Goal: Find specific page/section: Find specific page/section

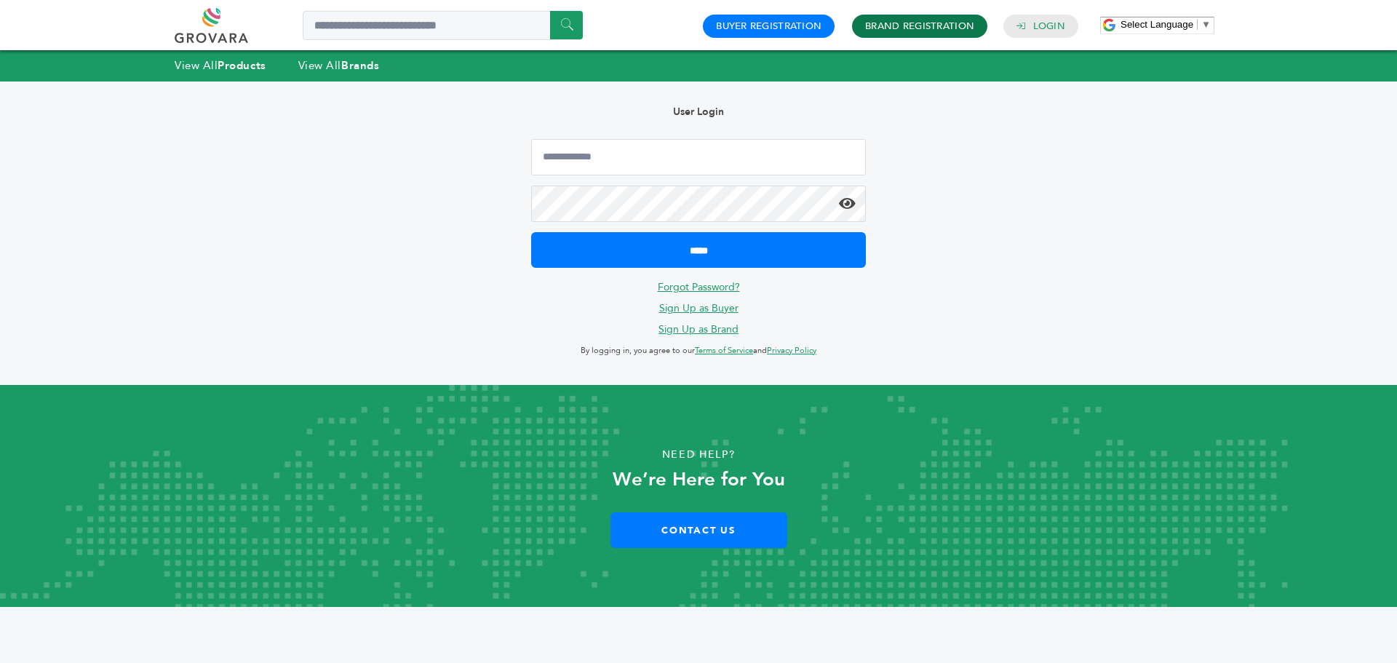
type input "**********"
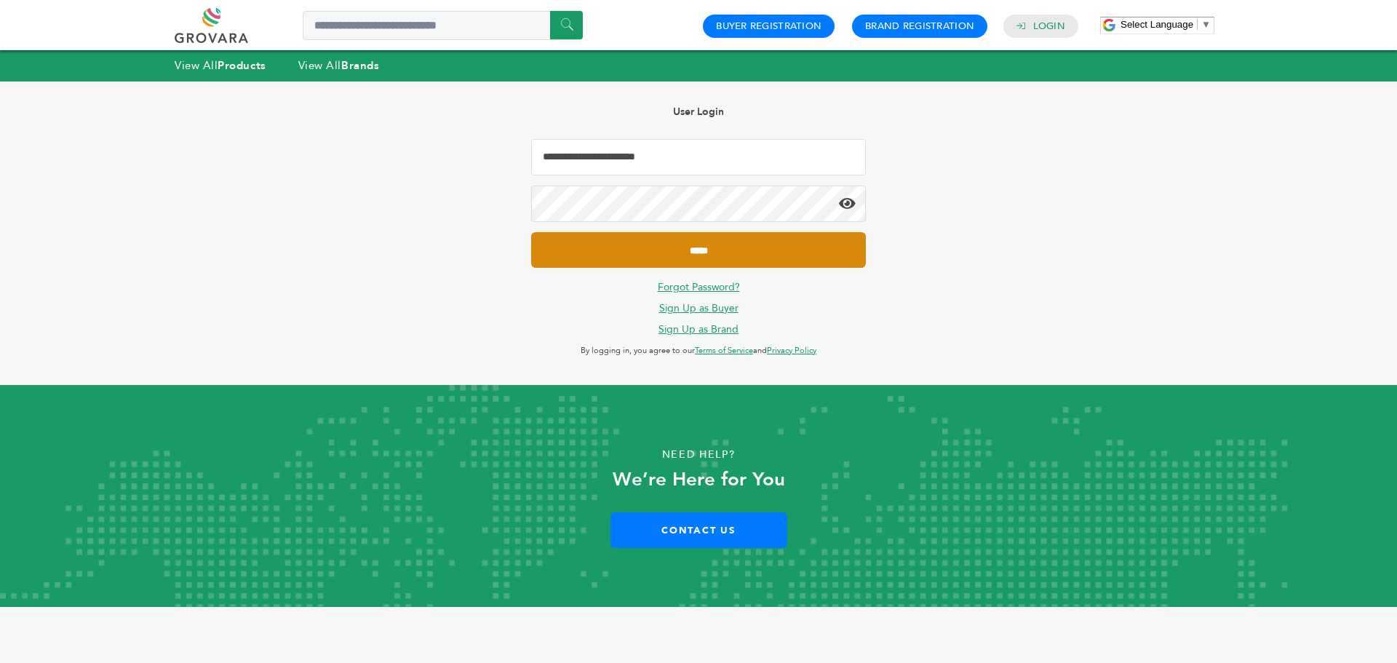
click at [729, 248] on input "*****" at bounding box center [698, 250] width 335 height 36
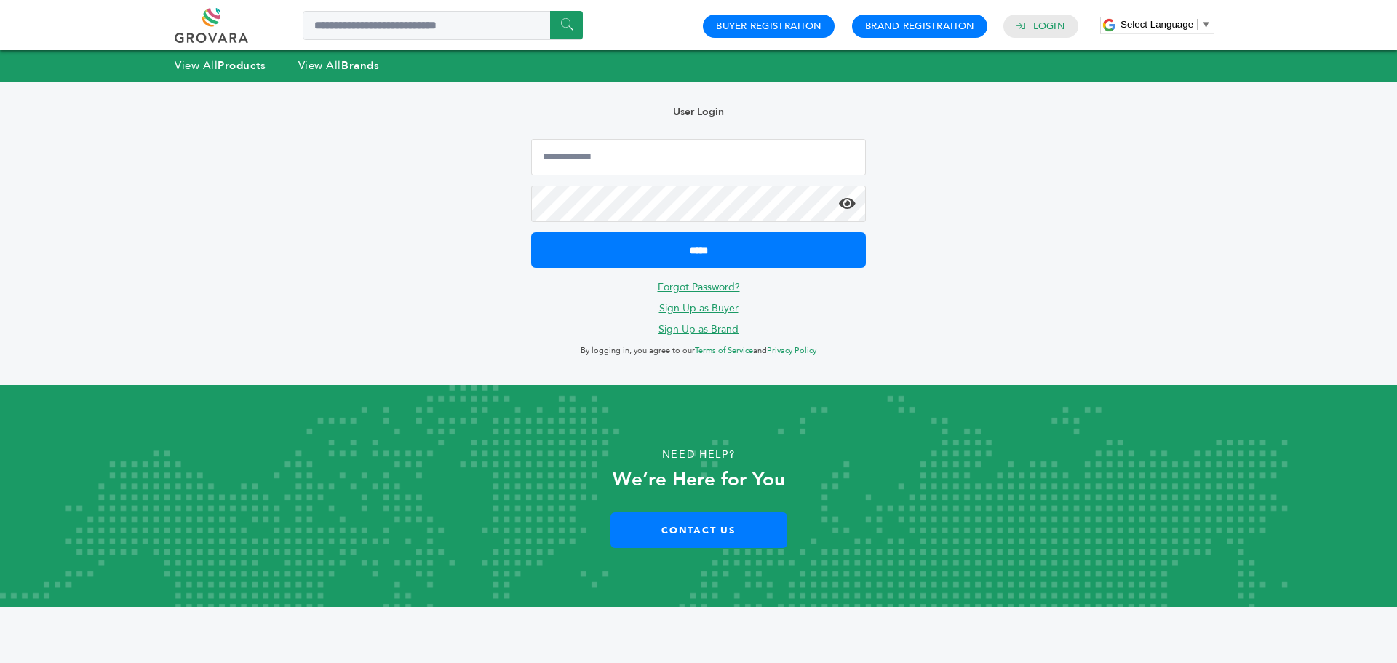
type input "**********"
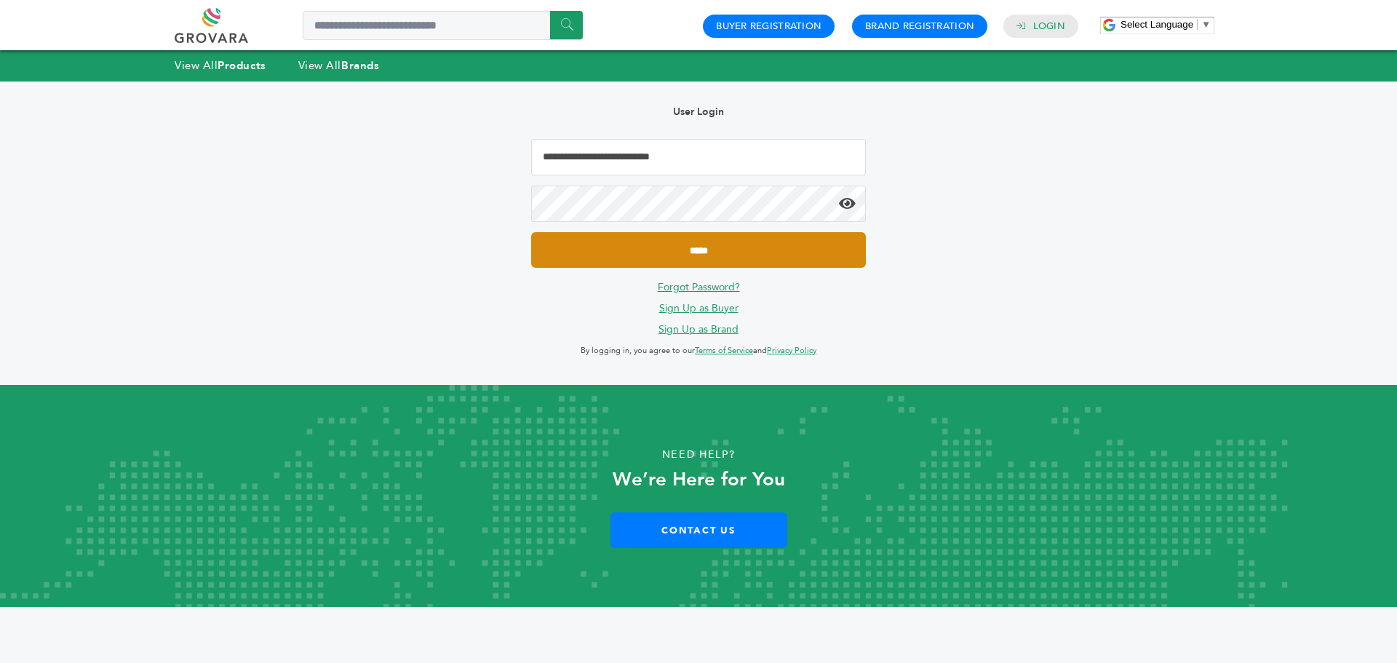
click at [701, 249] on input "*****" at bounding box center [698, 250] width 335 height 36
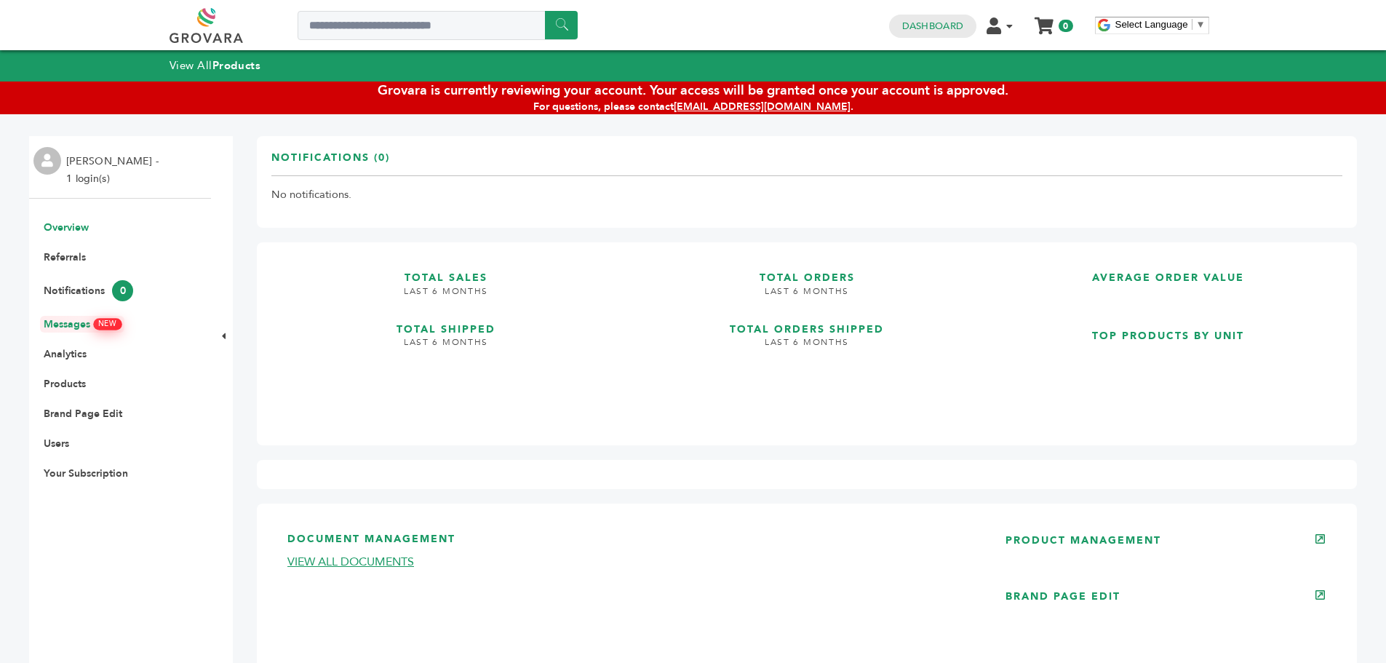
click at [92, 326] on link "Messages NEW" at bounding box center [82, 324] width 77 height 14
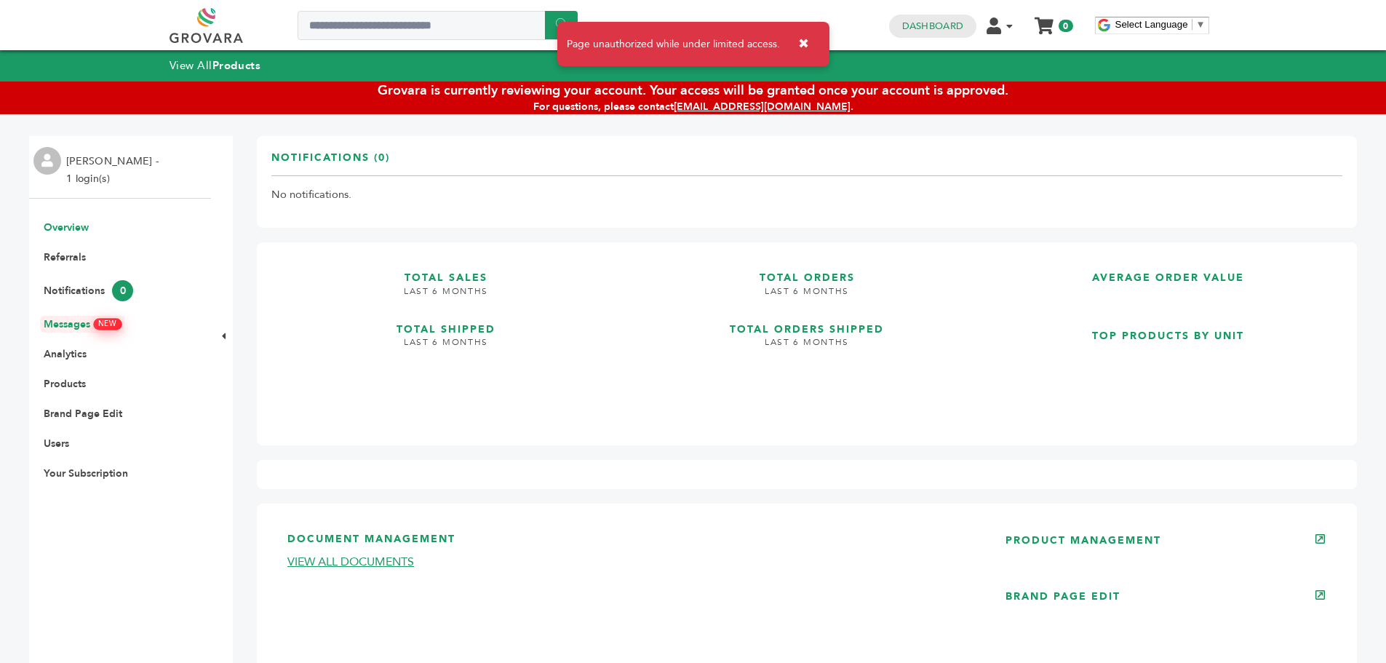
click at [68, 324] on link "Messages NEW" at bounding box center [82, 324] width 77 height 14
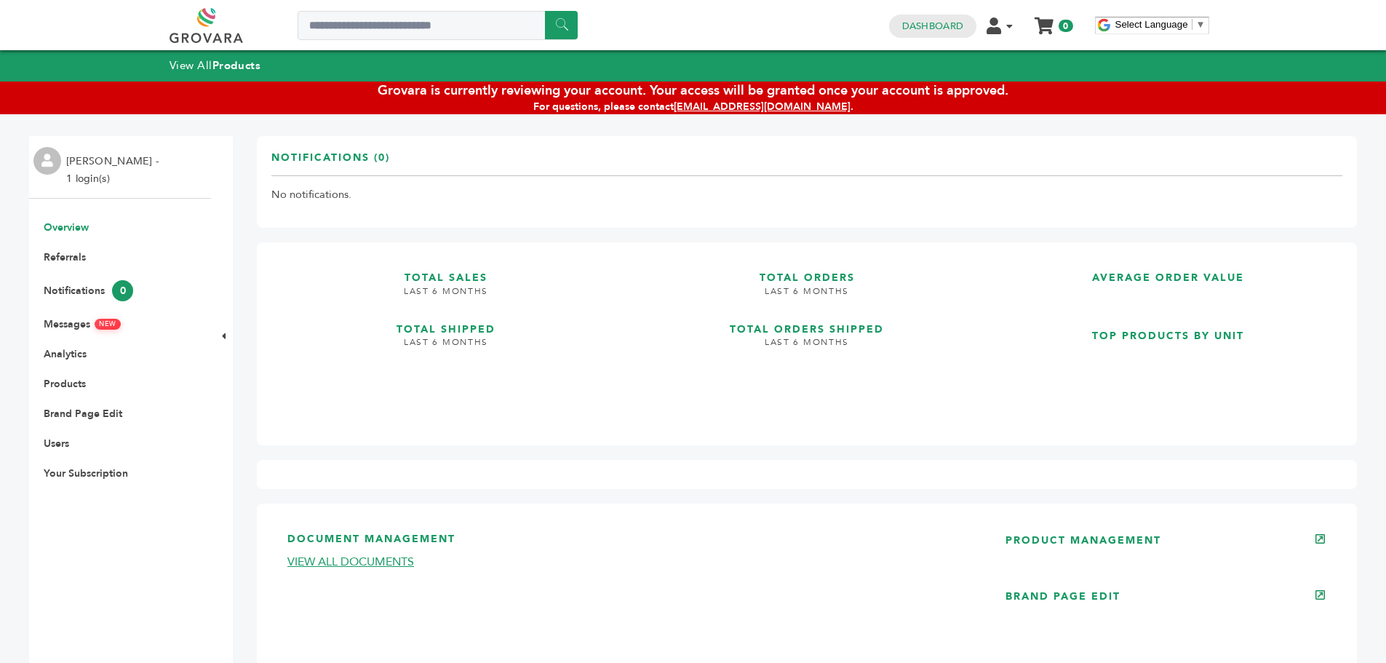
click at [91, 354] on li "Analytics" at bounding box center [119, 354] width 167 height 14
click at [76, 354] on link "Analytics" at bounding box center [65, 354] width 43 height 14
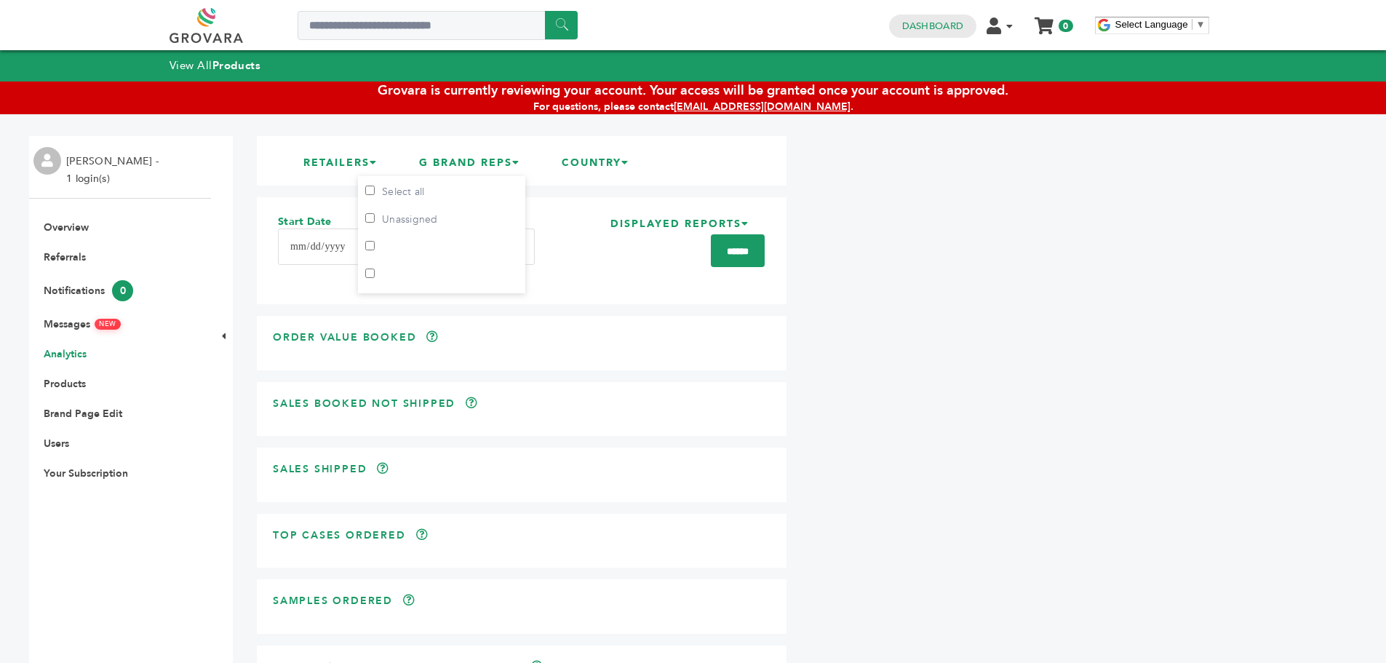
click at [520, 162] on icon at bounding box center [516, 162] width 8 height 10
click at [520, 161] on icon at bounding box center [516, 162] width 8 height 10
click at [370, 162] on li "RETAILERS" at bounding box center [344, 166] width 97 height 25
click at [217, 31] on link at bounding box center [223, 25] width 106 height 35
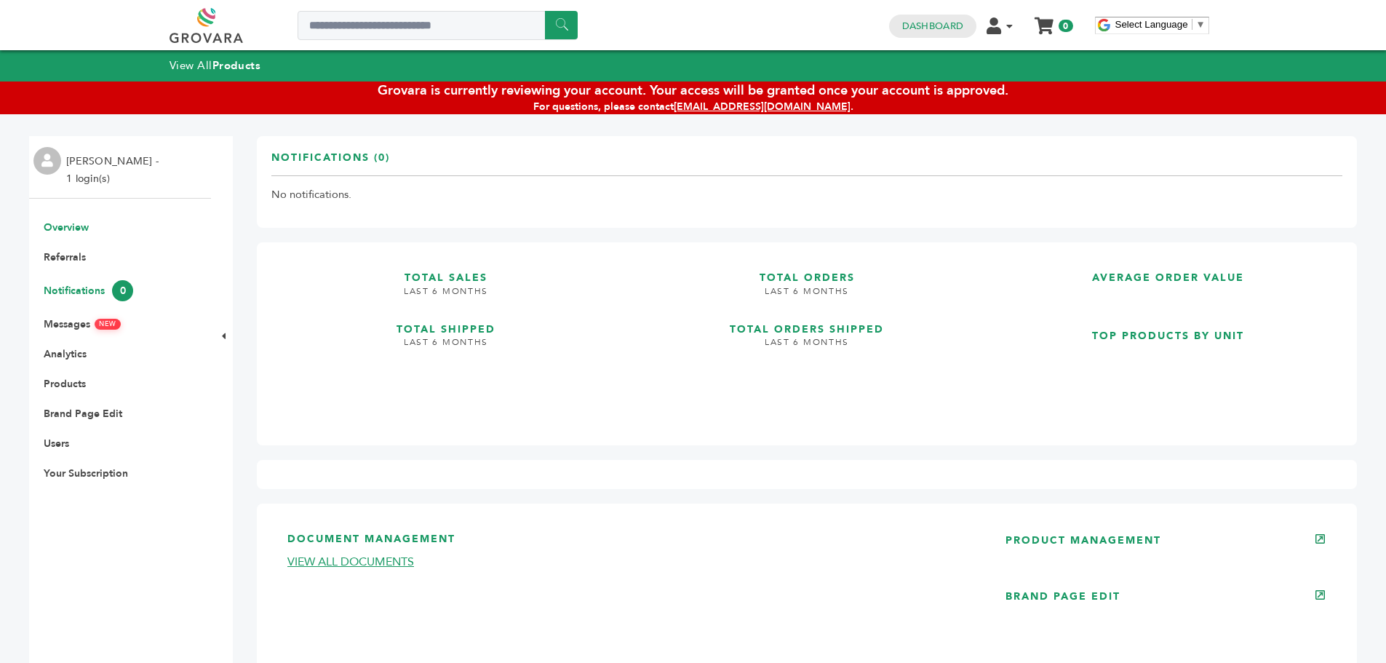
click at [82, 285] on link "Notifications 0" at bounding box center [88, 291] width 89 height 14
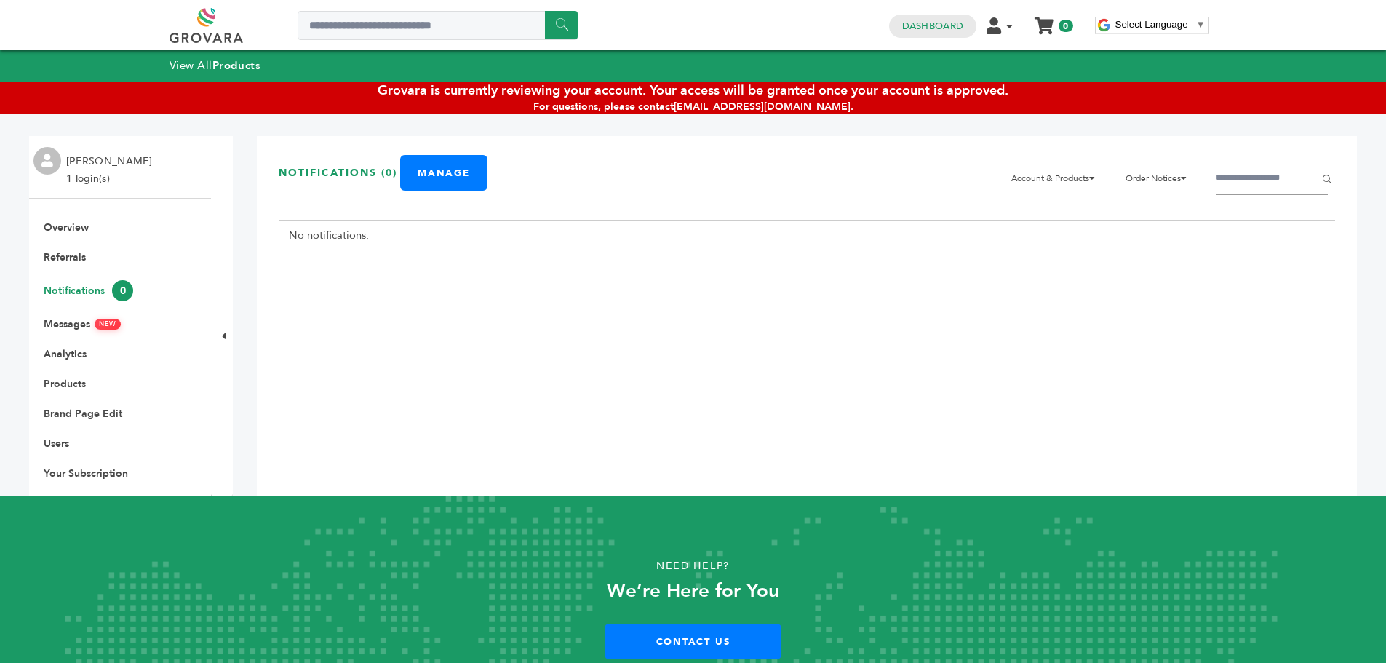
click at [92, 180] on li "[PERSON_NAME] - 1 login(s)" at bounding box center [114, 170] width 96 height 35
click at [139, 159] on li "[PERSON_NAME] - 1 login(s)" at bounding box center [114, 170] width 96 height 35
click at [95, 158] on li "[PERSON_NAME] - 1 login(s)" at bounding box center [114, 170] width 96 height 35
click at [42, 162] on img at bounding box center [47, 161] width 28 height 28
click at [80, 159] on li "[PERSON_NAME] - 1 login(s)" at bounding box center [114, 170] width 96 height 35
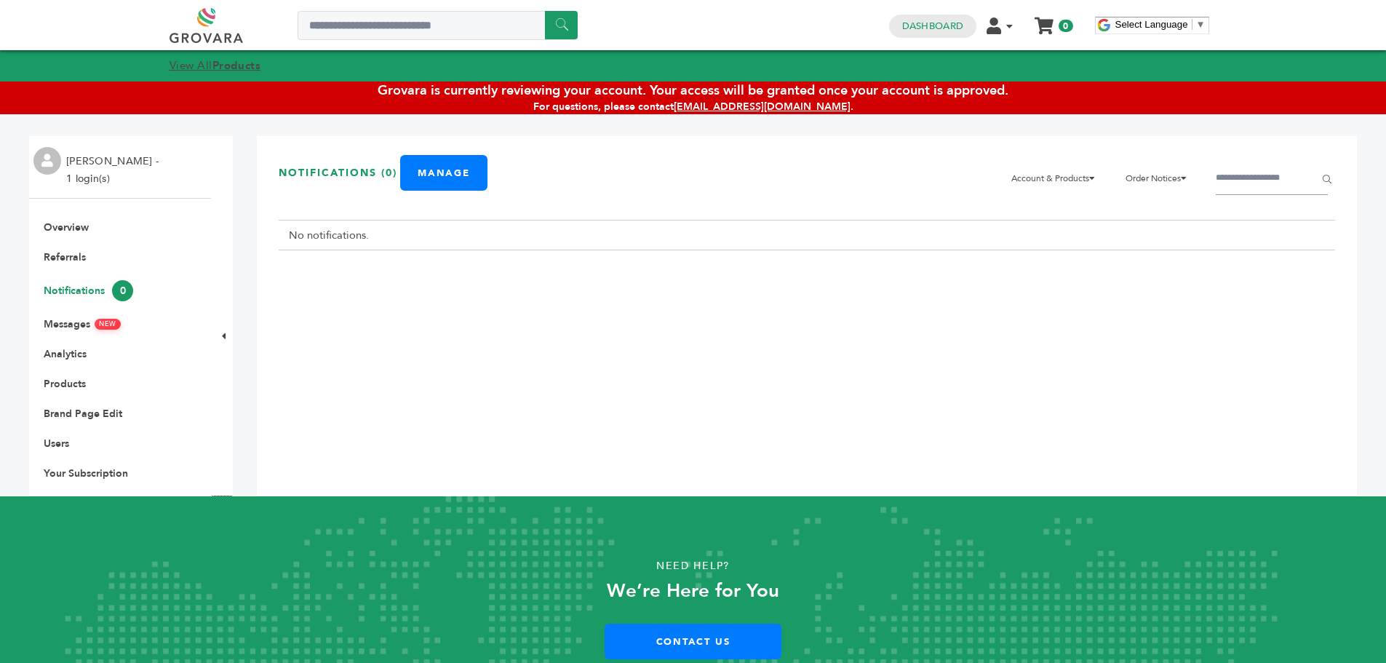
click at [231, 66] on strong "Products" at bounding box center [236, 65] width 48 height 15
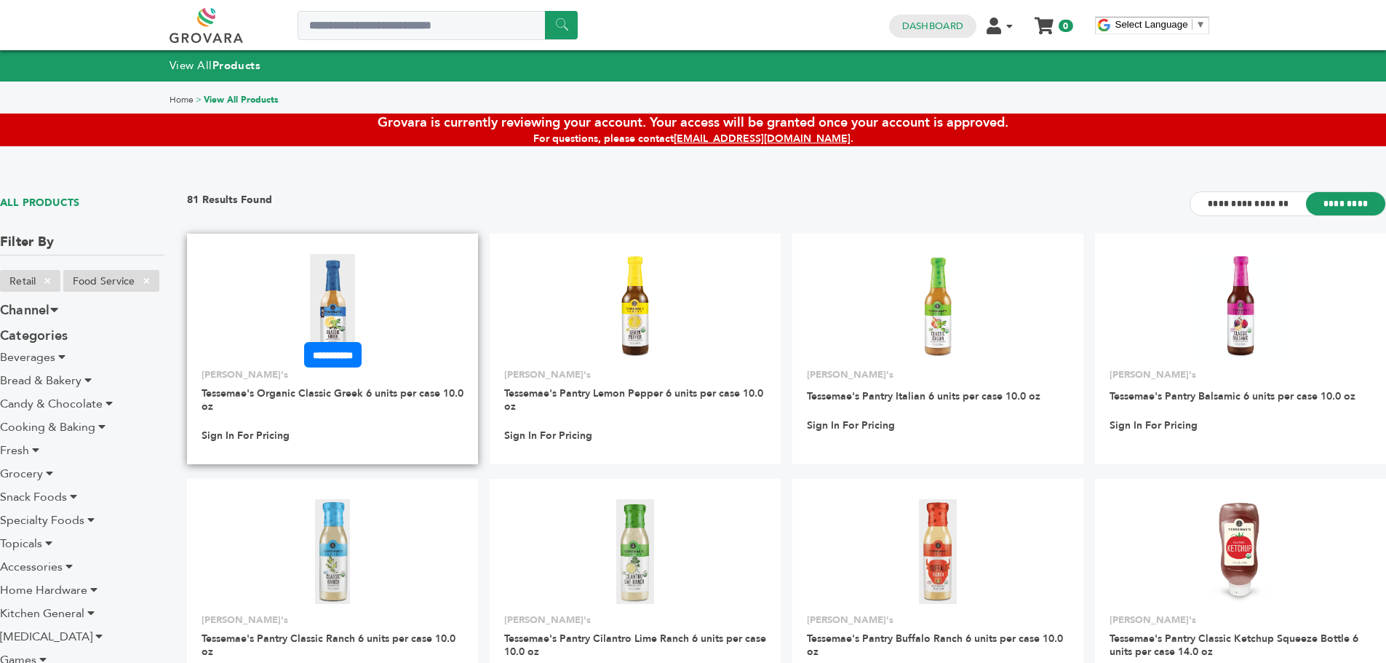
click at [334, 302] on img at bounding box center [332, 306] width 45 height 105
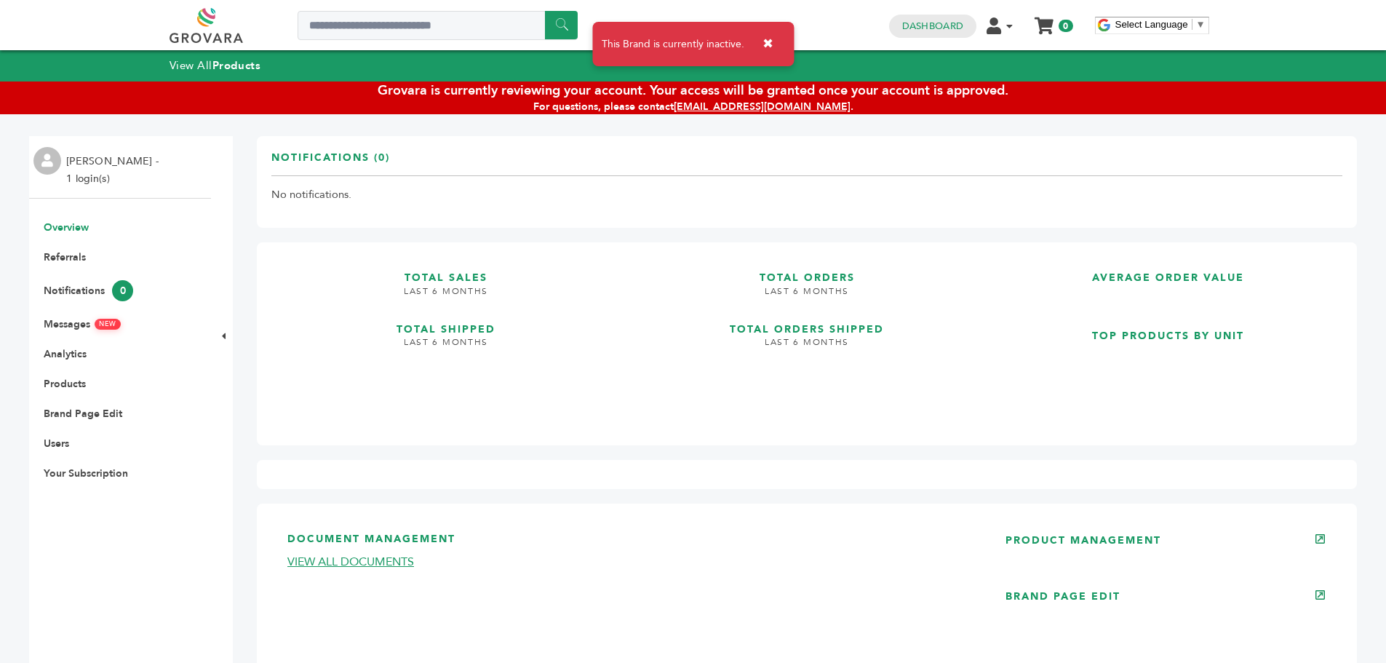
click at [205, 21] on link at bounding box center [223, 25] width 106 height 35
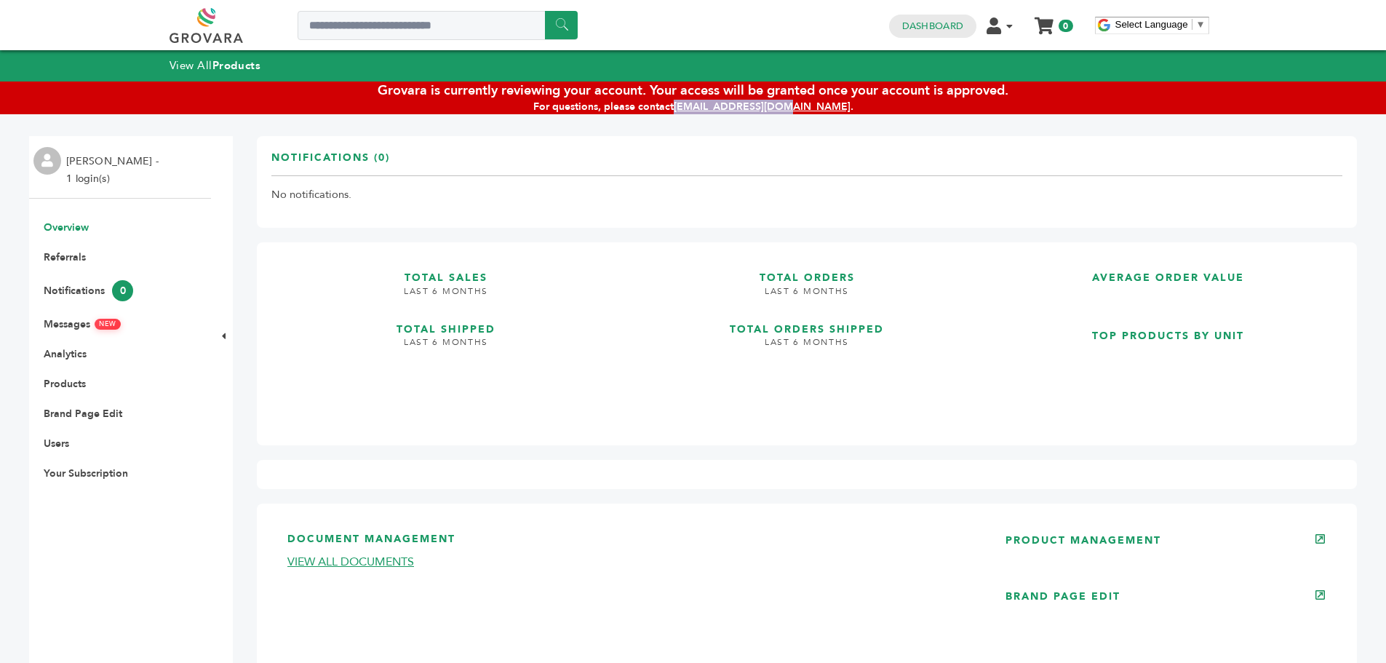
drag, startPoint x: 816, startPoint y: 108, endPoint x: 711, endPoint y: 114, distance: 105.6
click at [711, 114] on div "For questions, please contact support@grovara.com ." at bounding box center [693, 107] width 1386 height 15
copy link "[EMAIL_ADDRESS][DOMAIN_NAME]"
drag, startPoint x: 642, startPoint y: 88, endPoint x: 378, endPoint y: 90, distance: 264.9
click at [378, 90] on div "Grovara is currently reviewing your account. Your access will be granted once y…" at bounding box center [693, 90] width 1386 height 18
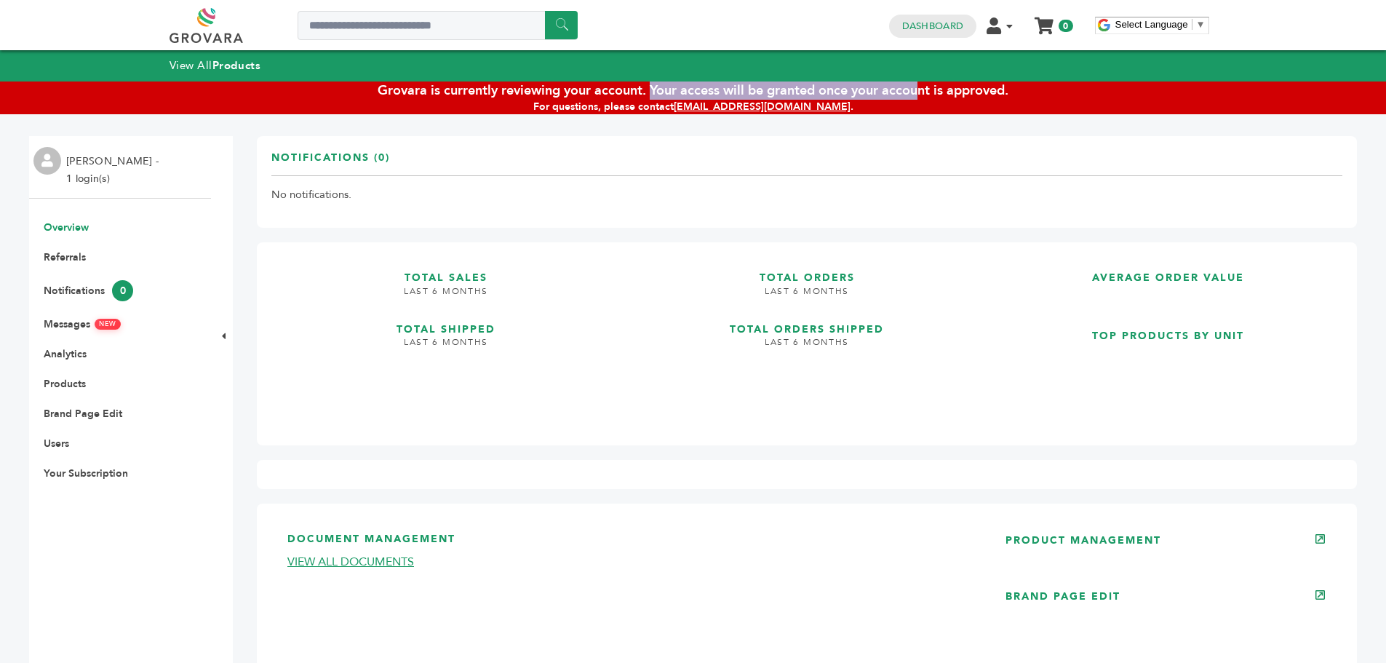
copy div "Grovara is currently reviewing your account"
click at [238, 228] on div "Connor Moore - 1 login(s) Overview Document Management (0) Expired/Missing (0) …" at bounding box center [693, 409] width 1328 height 590
click at [219, 66] on strong "Products" at bounding box center [236, 65] width 48 height 15
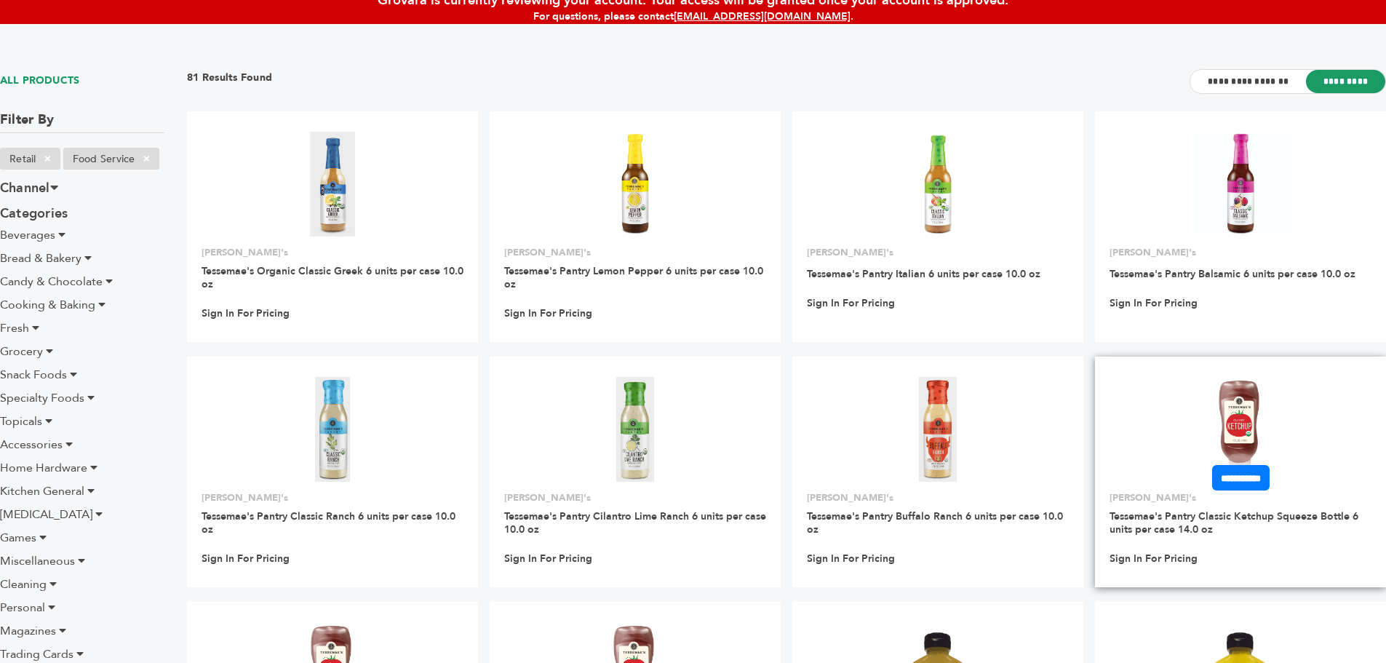
scroll to position [73, 0]
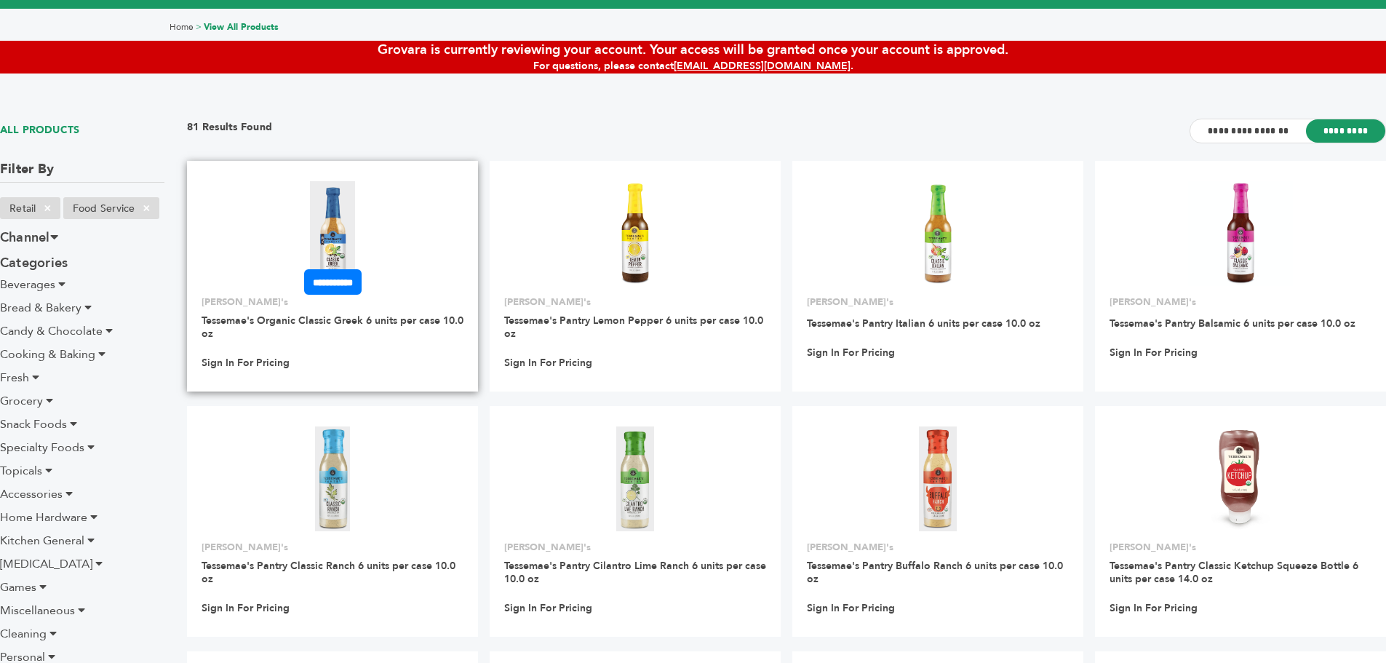
click at [417, 219] on link at bounding box center [332, 234] width 291 height 124
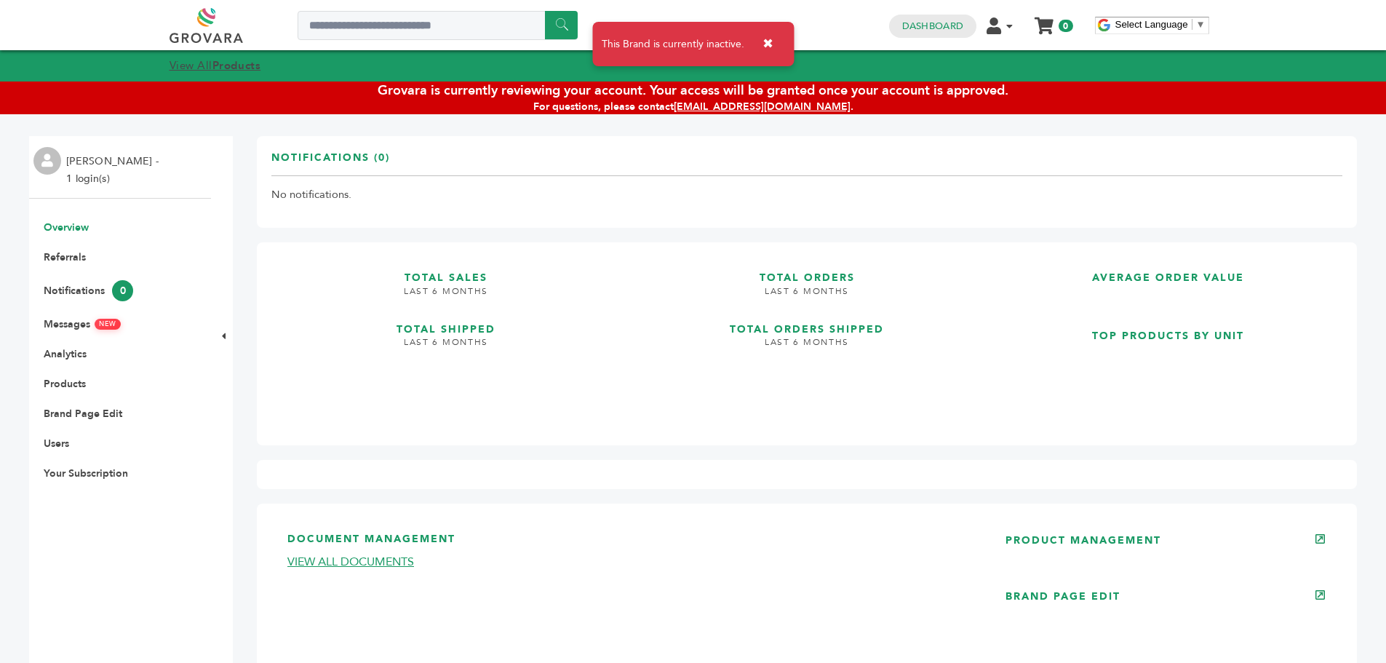
click at [220, 64] on strong "Products" at bounding box center [236, 65] width 48 height 15
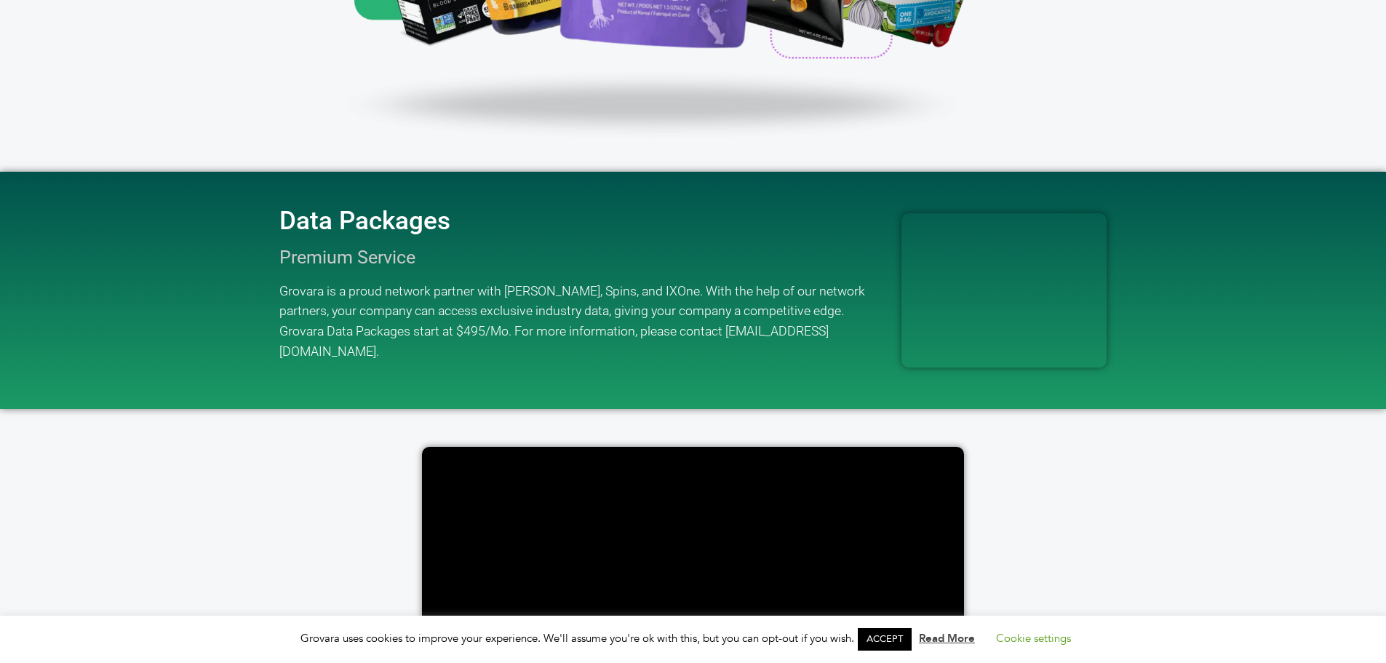
scroll to position [2110, 0]
